Goal: Check status: Check status

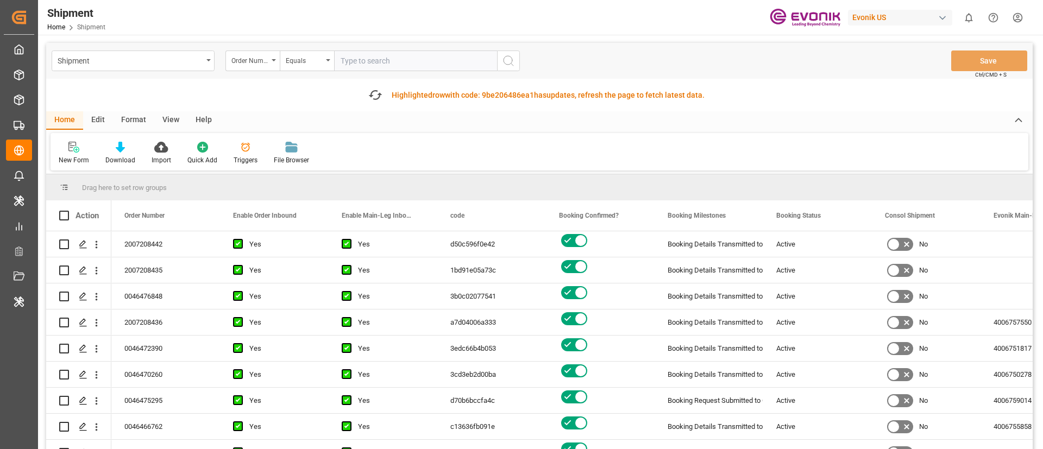
click at [165, 116] on div "View" at bounding box center [170, 120] width 33 height 18
click at [140, 58] on div "Shipment" at bounding box center [130, 60] width 145 height 14
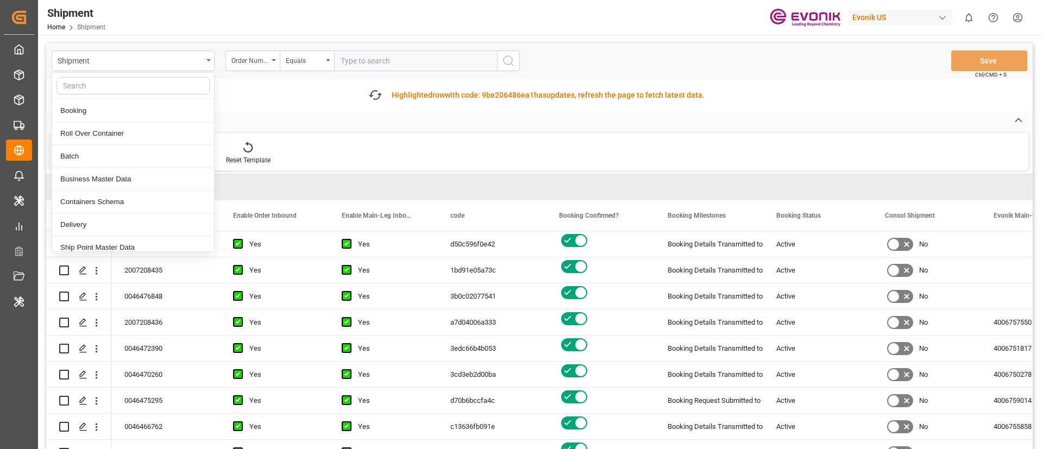
click at [262, 102] on div "Fetch latest updates Highlighted row with code: 9be206486ea1 9be206486ea1 has u…" at bounding box center [539, 95] width 986 height 33
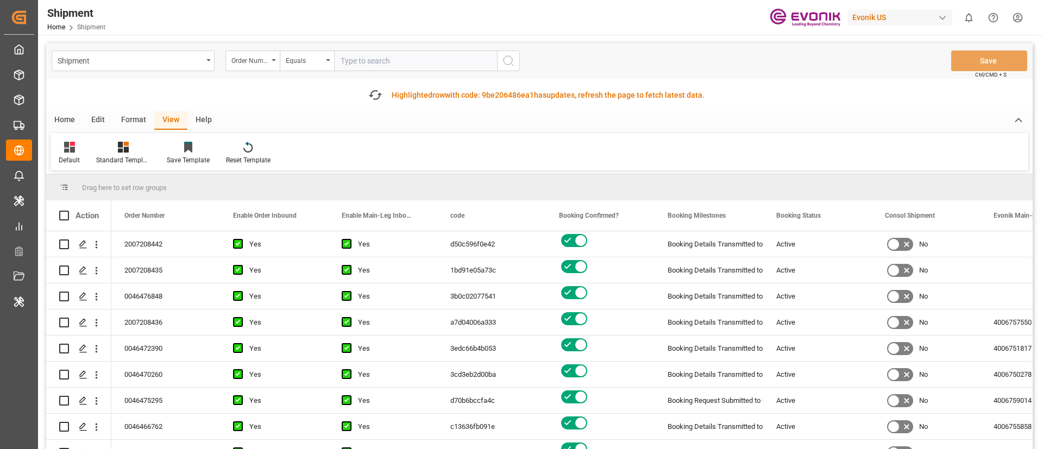
click at [102, 117] on div "Edit" at bounding box center [98, 120] width 30 height 18
click at [135, 122] on div "Format" at bounding box center [133, 120] width 41 height 18
click at [162, 121] on div "View" at bounding box center [170, 120] width 33 height 18
click at [105, 122] on div "Edit" at bounding box center [98, 120] width 30 height 18
click at [70, 118] on div "Home" at bounding box center [64, 120] width 37 height 18
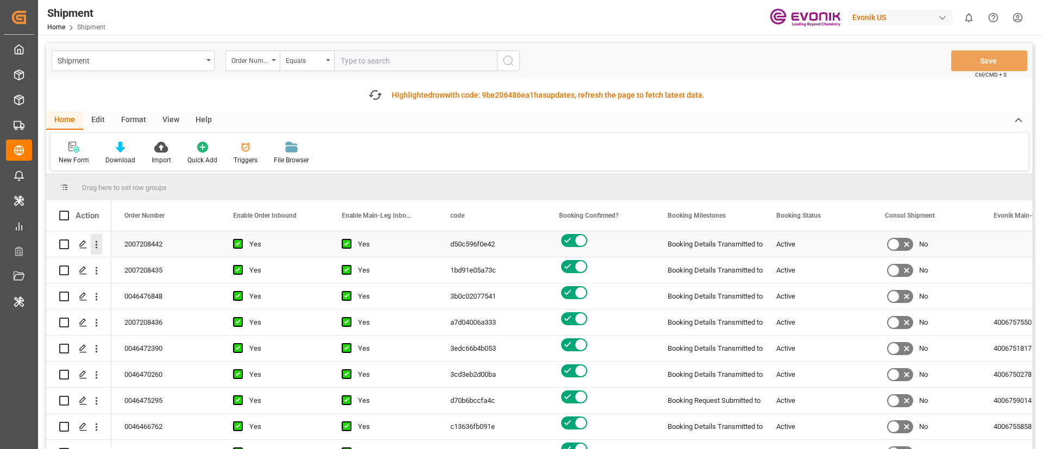
click at [98, 242] on icon "open menu" at bounding box center [96, 244] width 11 height 11
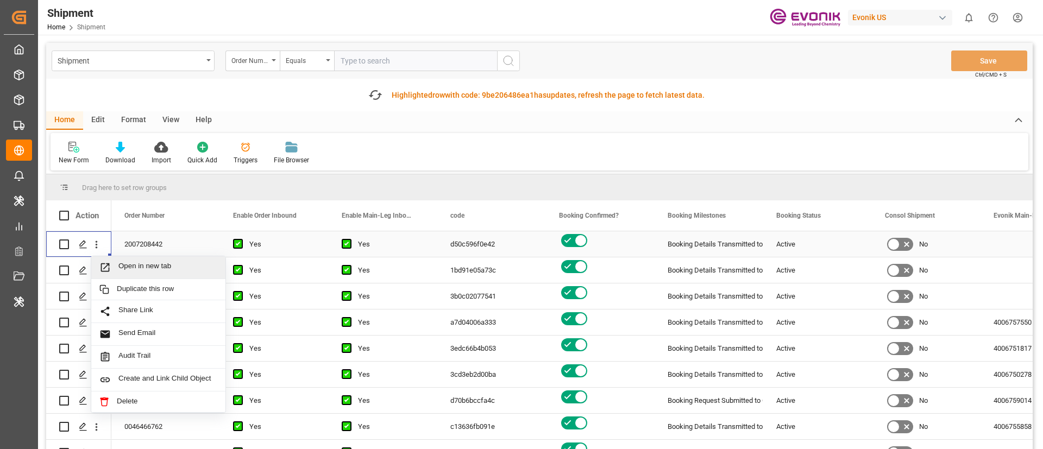
drag, startPoint x: 147, startPoint y: 268, endPoint x: 377, endPoint y: 229, distance: 234.1
click at [147, 268] on span "Open in new tab" at bounding box center [167, 267] width 99 height 11
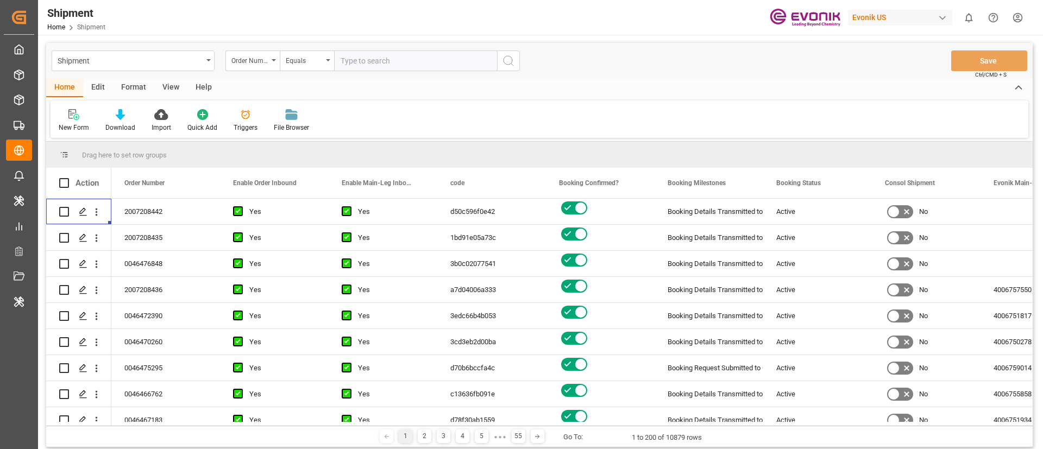
scroll to position [126, 0]
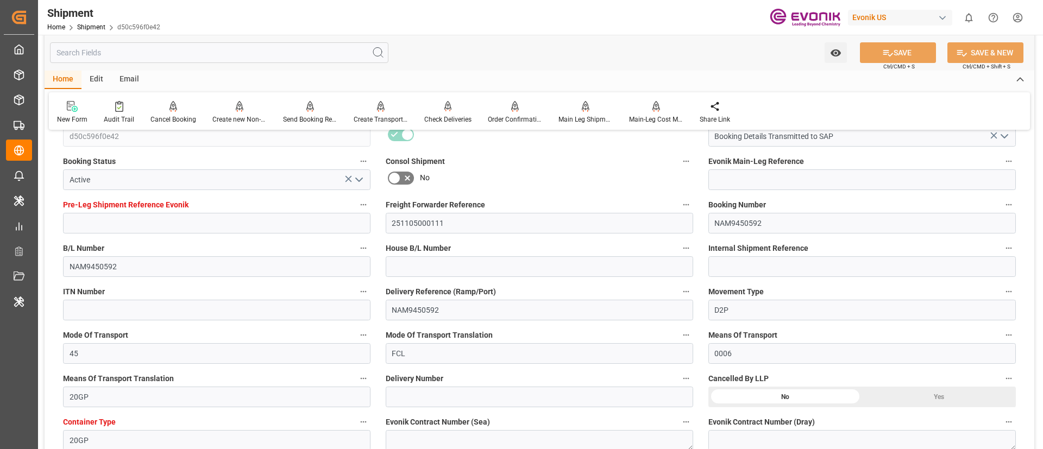
scroll to position [230, 0]
